Goal: Information Seeking & Learning: Learn about a topic

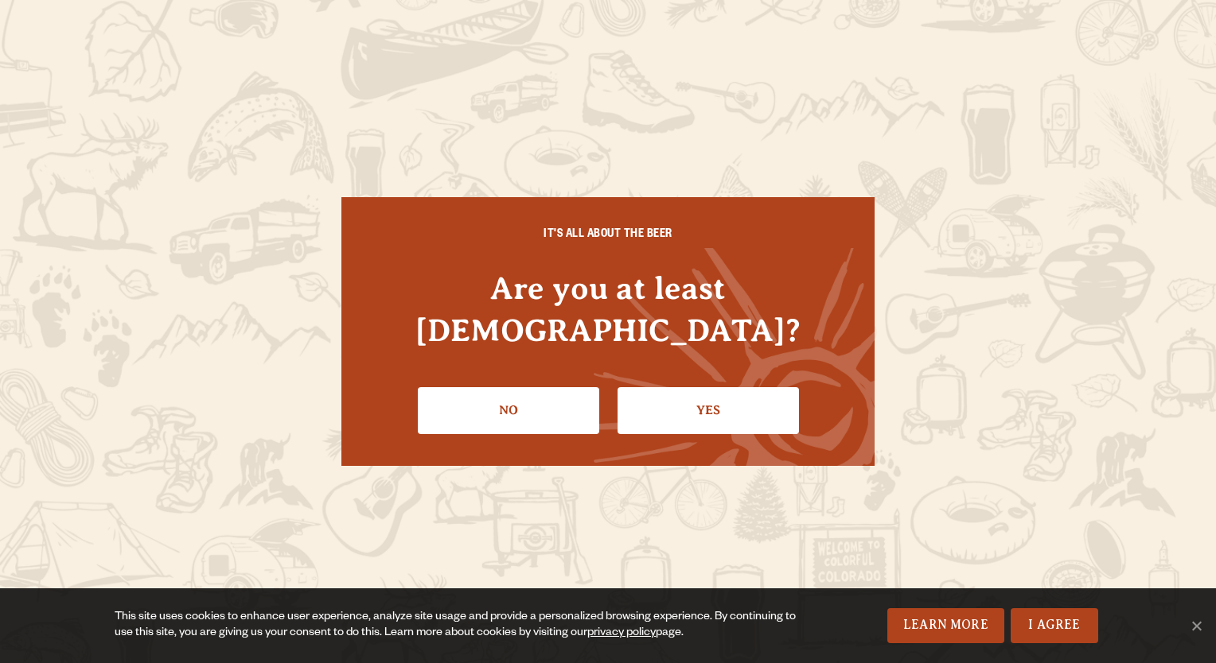
click at [665, 388] on link "Yes" at bounding box center [707, 410] width 181 height 46
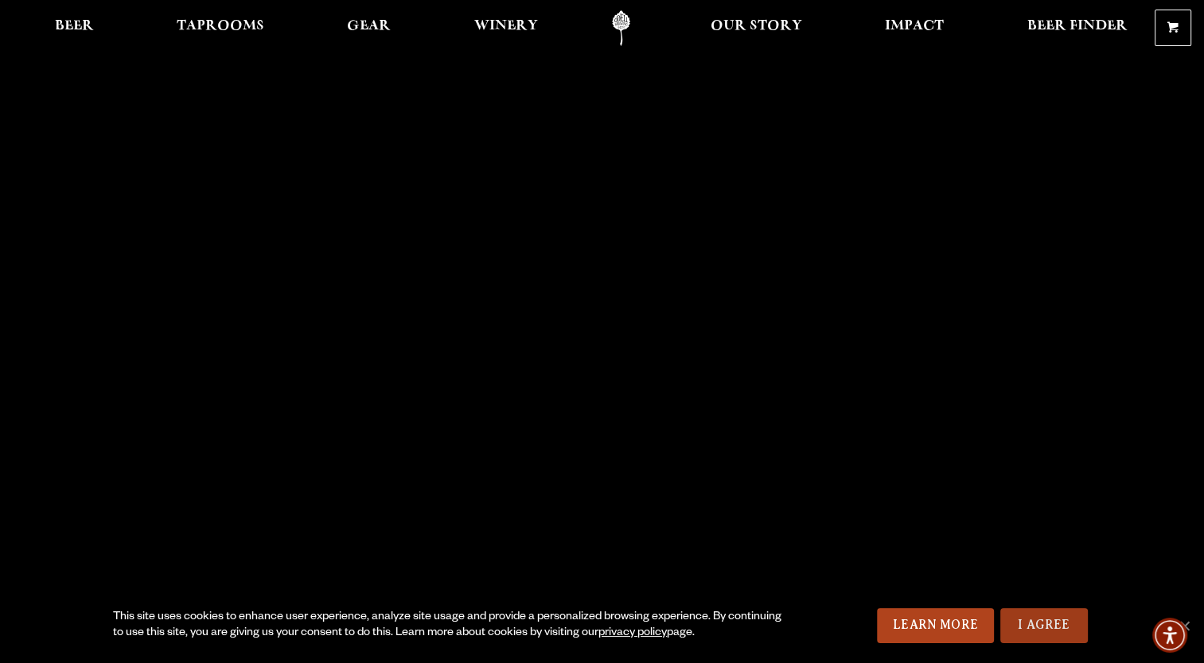
click at [1056, 632] on link "I Agree" at bounding box center [1044, 626] width 88 height 35
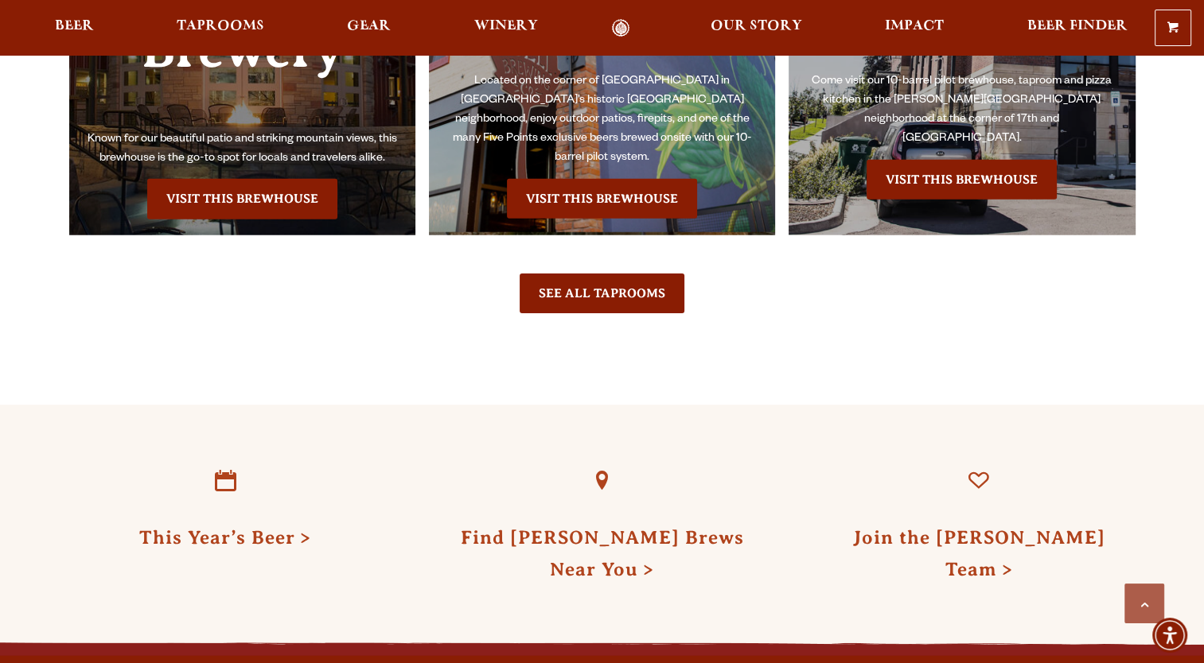
scroll to position [4556, 0]
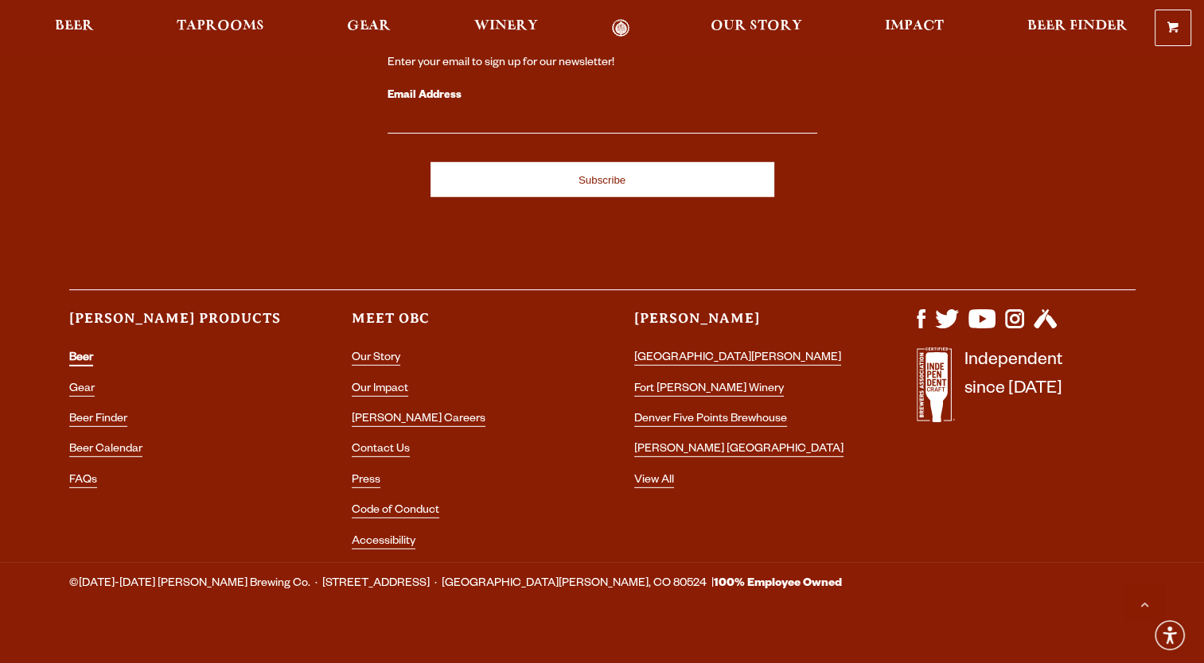
click at [81, 352] on link "Beer" at bounding box center [81, 359] width 24 height 14
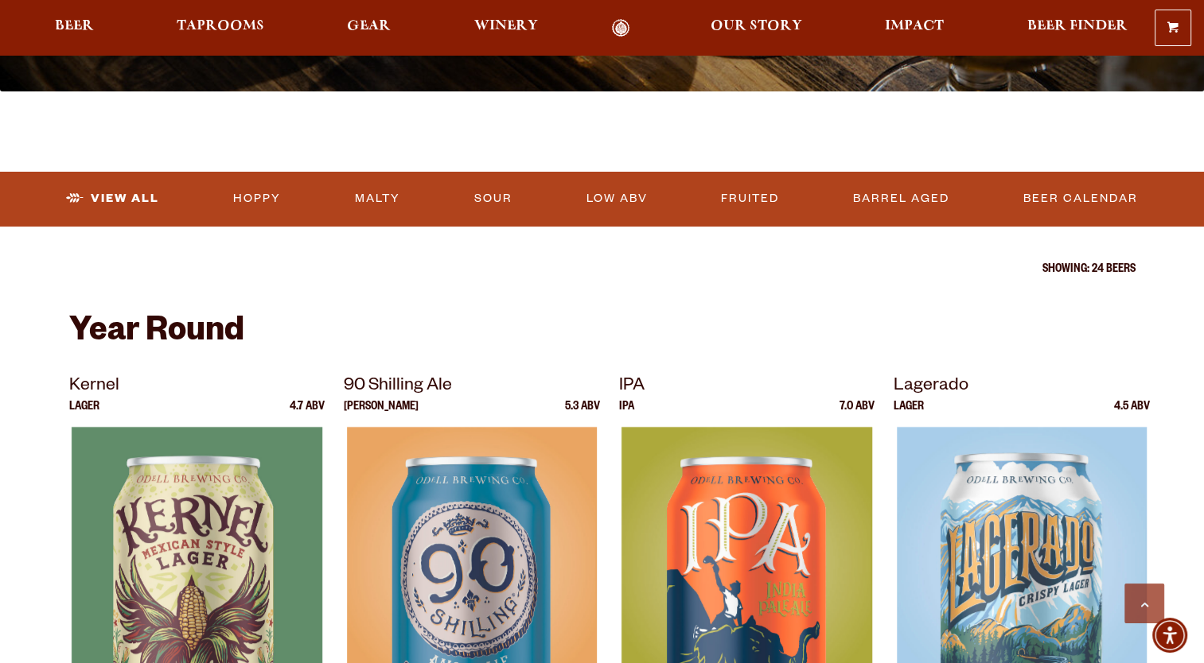
scroll to position [477, 0]
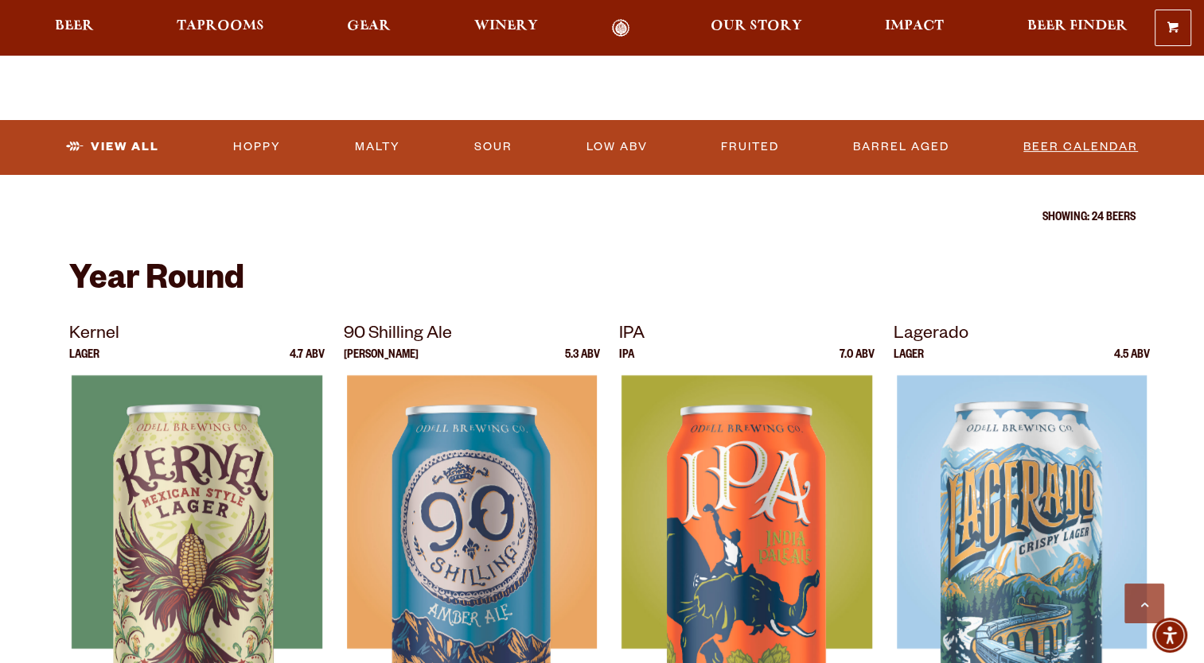
click at [1060, 151] on link "Beer Calendar" at bounding box center [1080, 147] width 127 height 37
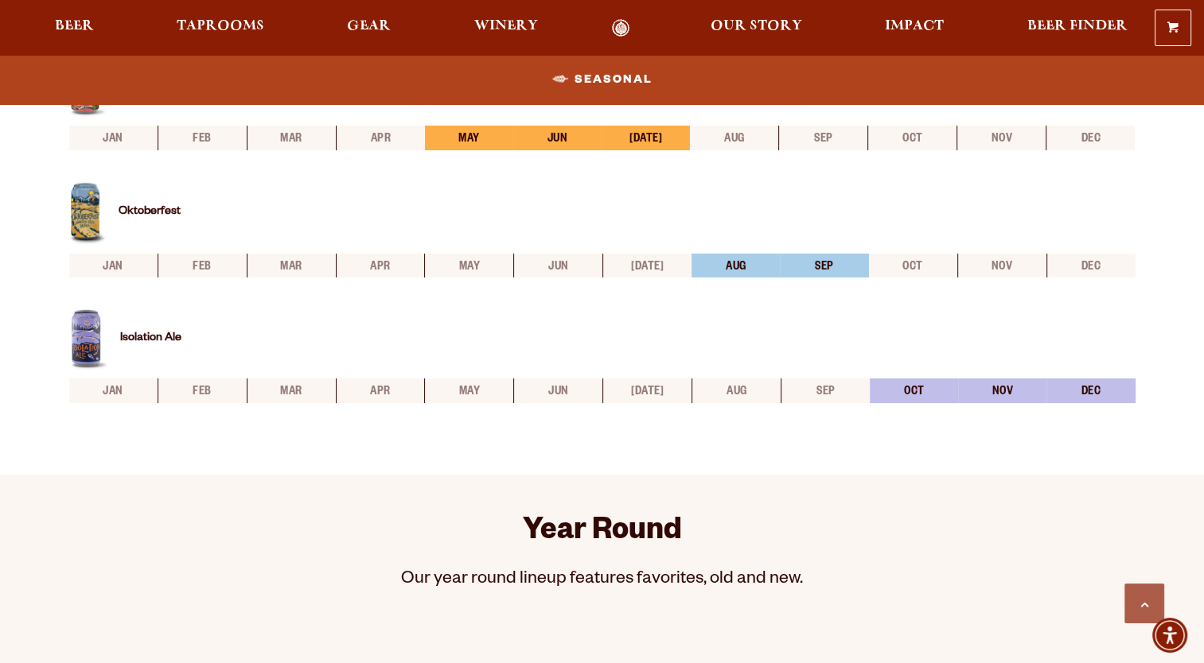
scroll to position [796, 0]
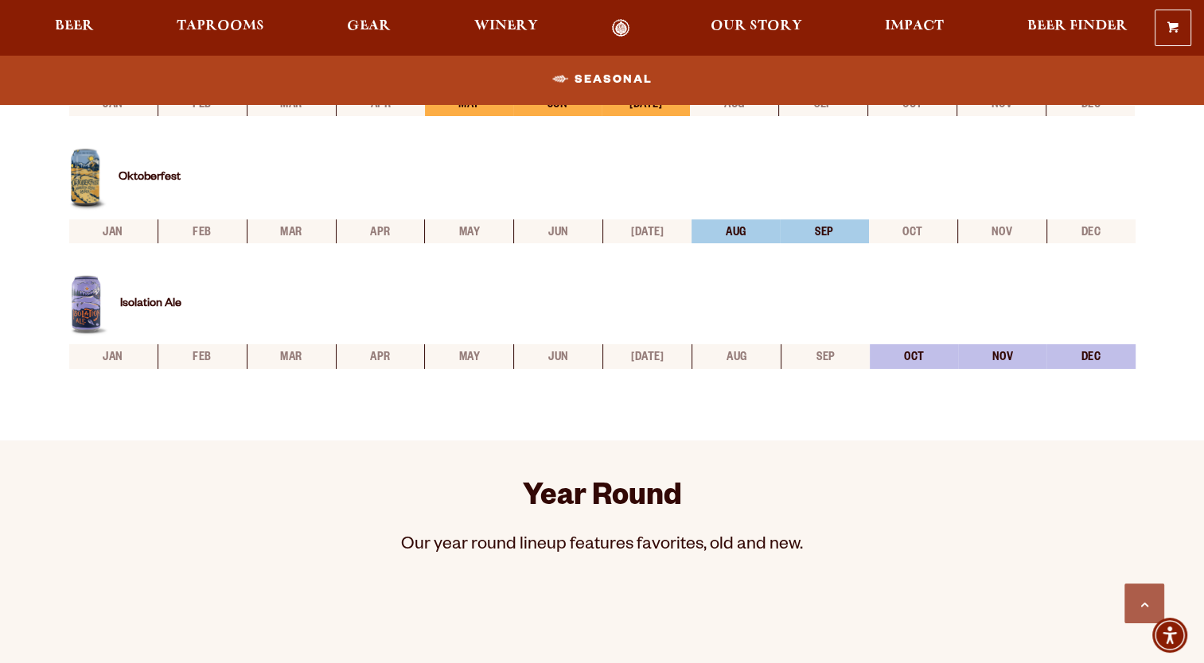
click at [72, 293] on img at bounding box center [88, 305] width 39 height 61
